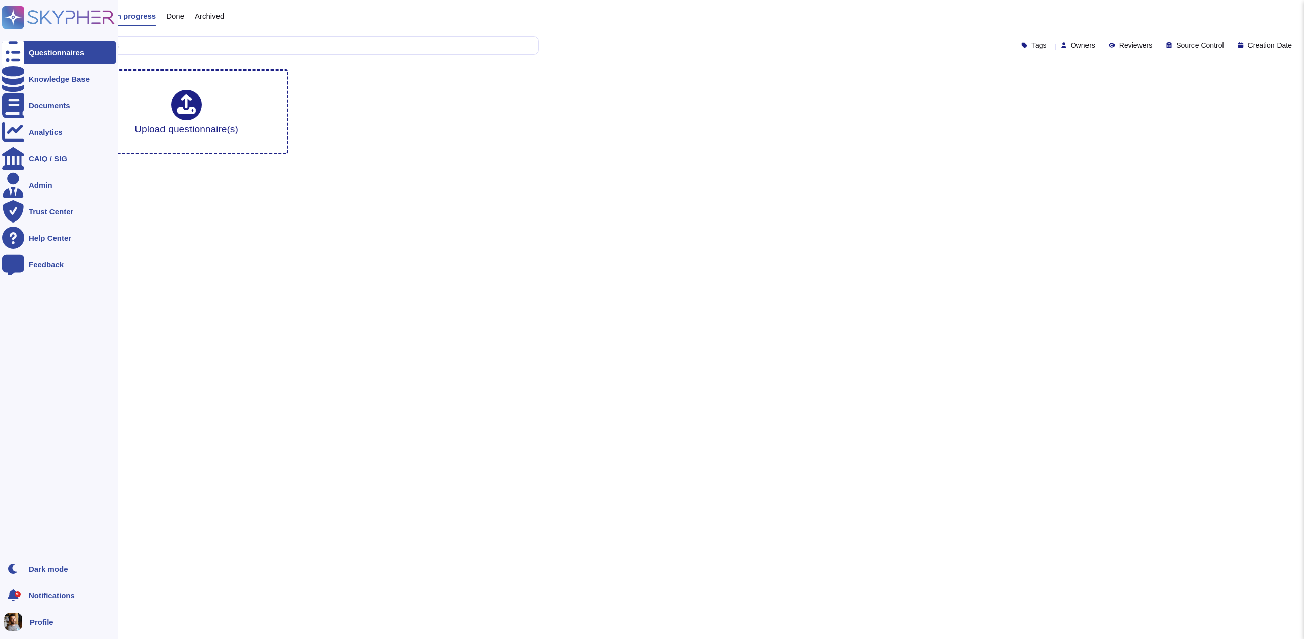
click at [33, 621] on span "Profile" at bounding box center [42, 622] width 24 height 8
click at [33, 188] on div "Admin" at bounding box center [41, 185] width 24 height 8
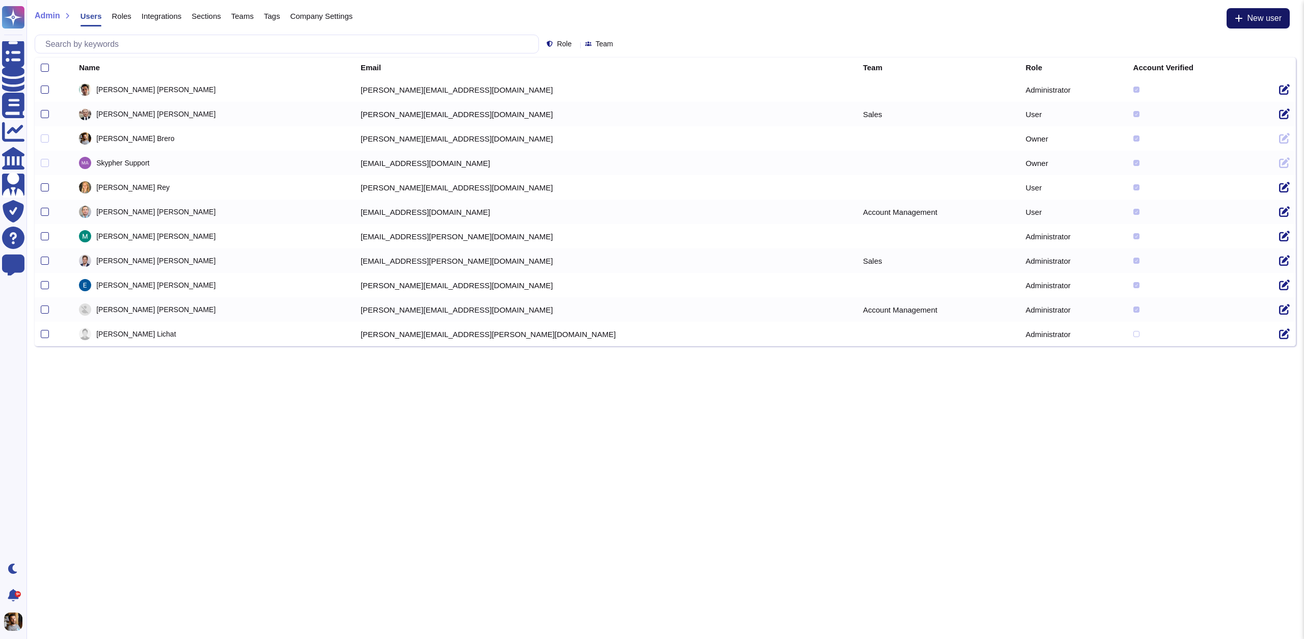
click at [1259, 22] on span "New user" at bounding box center [1264, 18] width 35 height 8
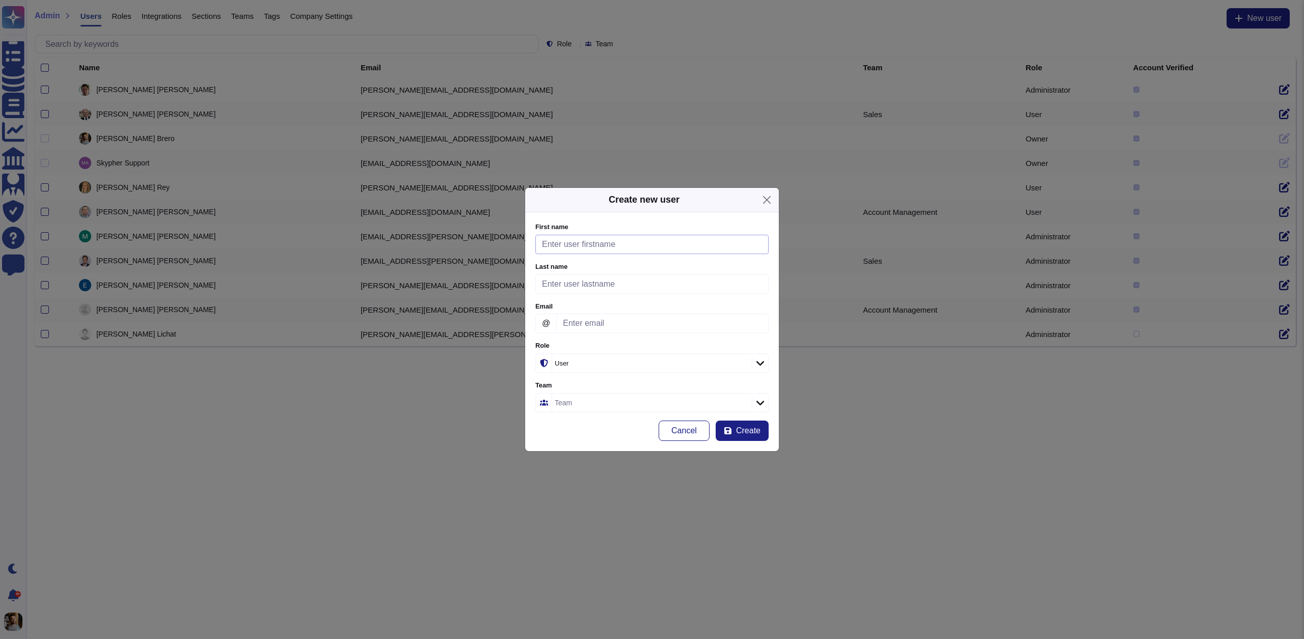
click at [597, 243] on input "First name" at bounding box center [651, 244] width 233 height 19
type input "Francis"
type input "Brero"
type input "francis.brero@hginsights.com"
click at [657, 360] on div "User" at bounding box center [647, 363] width 184 height 7
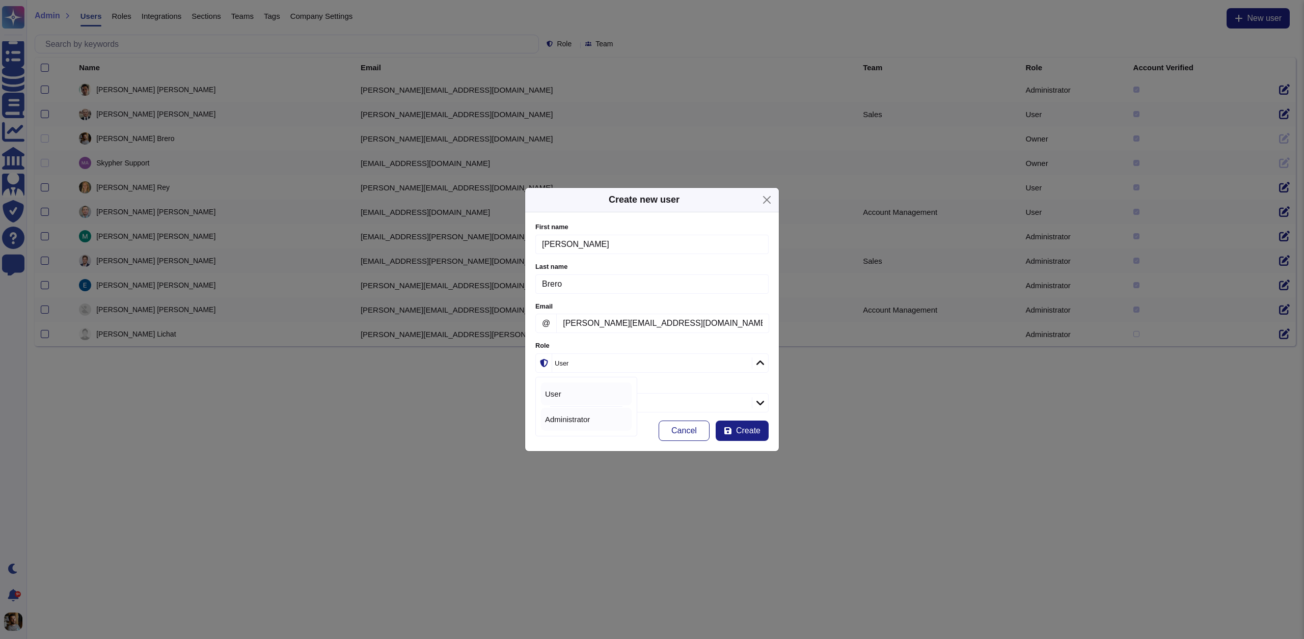
click at [583, 420] on span "Administrator" at bounding box center [567, 419] width 45 height 9
click at [599, 404] on div "Team" at bounding box center [650, 403] width 197 height 18
click at [666, 383] on label "Team" at bounding box center [651, 385] width 233 height 7
click at [751, 430] on span "Create" at bounding box center [748, 431] width 24 height 8
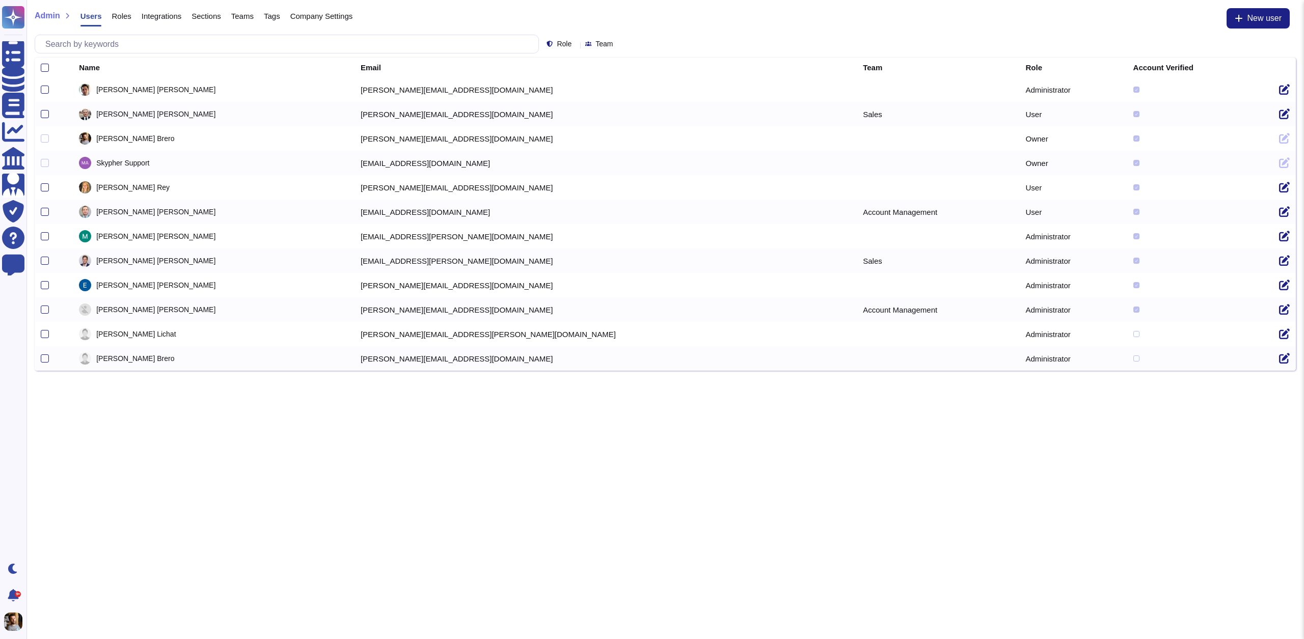
click at [1019, 358] on td "Administrator" at bounding box center [1072, 358] width 107 height 24
click at [1133, 359] on div at bounding box center [1199, 358] width 133 height 6
click at [1133, 361] on div at bounding box center [1136, 358] width 6 height 6
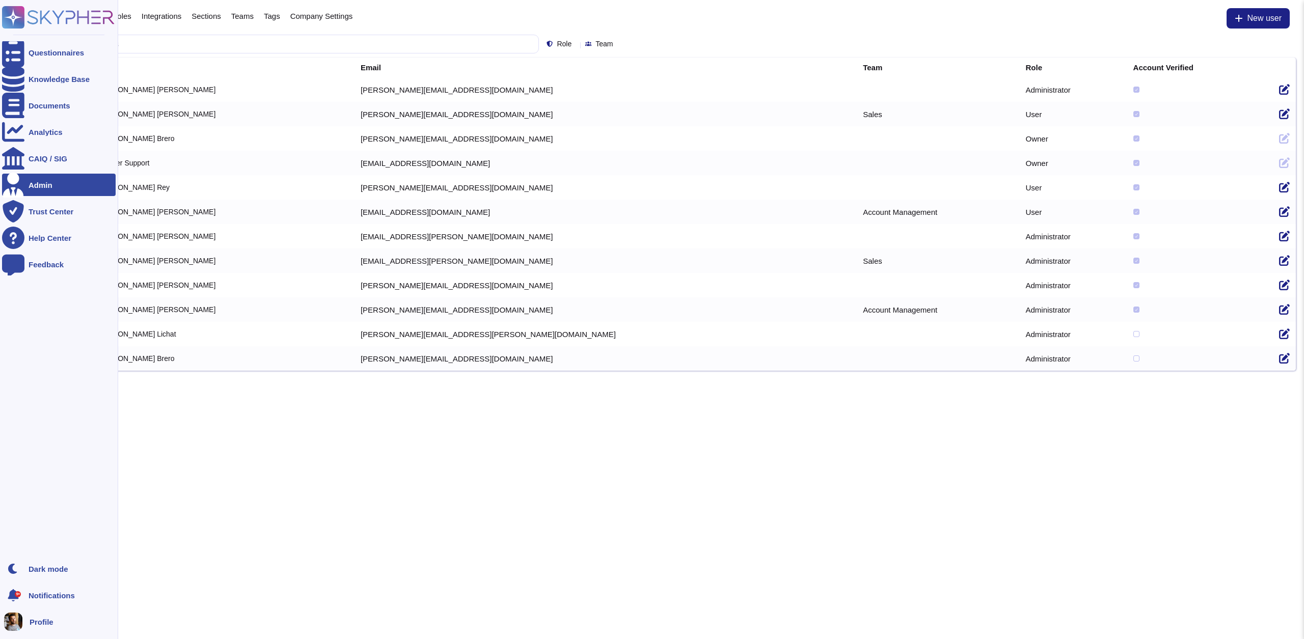
click at [69, 624] on div "Profile" at bounding box center [59, 622] width 114 height 22
